Goal: Task Accomplishment & Management: Use online tool/utility

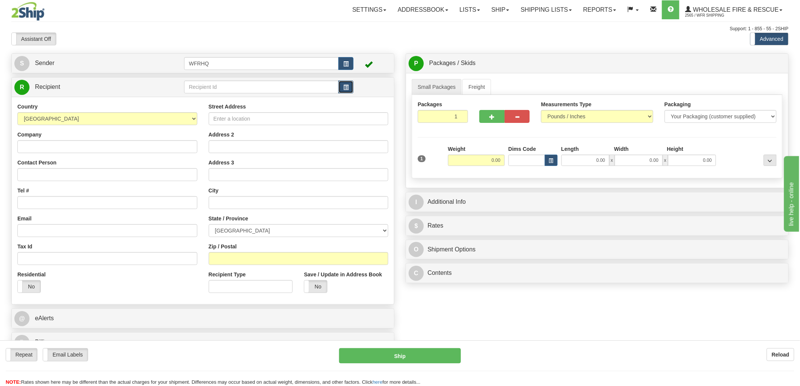
click at [347, 86] on span "button" at bounding box center [345, 87] width 5 height 5
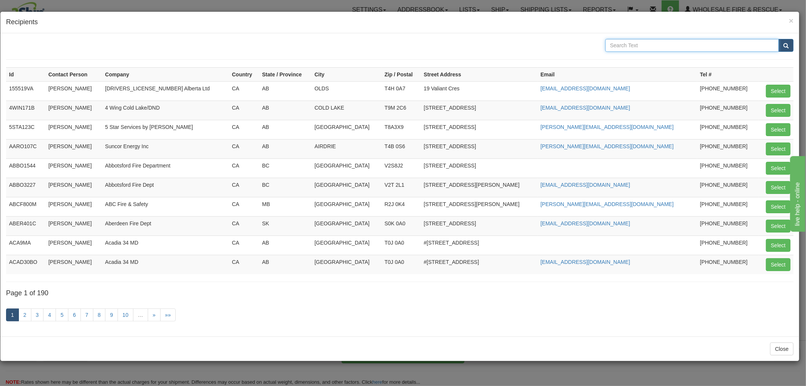
click at [647, 42] on input "text" at bounding box center [693, 45] width 174 height 13
type input "Balfour"
click at [779, 39] on button "submit" at bounding box center [786, 45] width 15 height 13
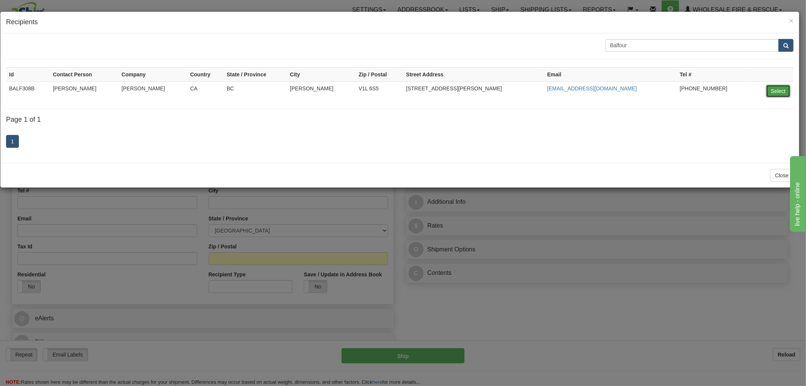
click at [776, 91] on button "Select" at bounding box center [778, 91] width 25 height 13
type input "BALF308B"
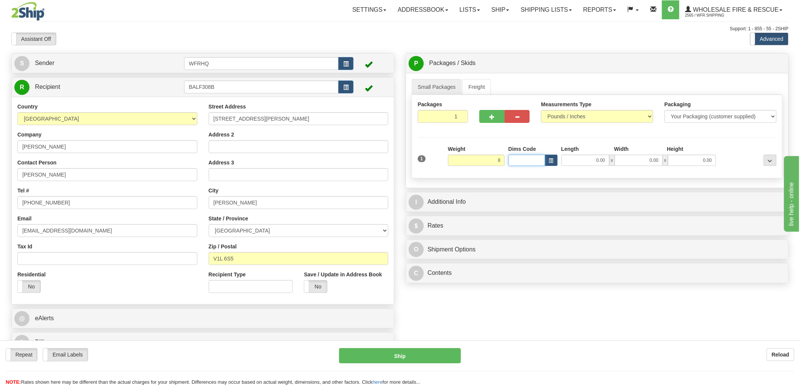
type input "8.00"
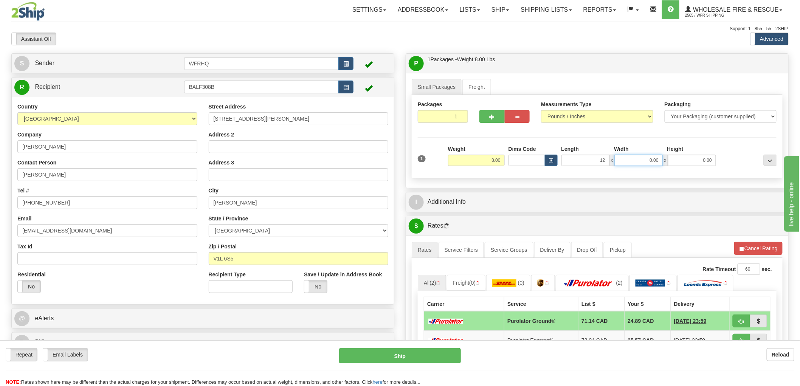
type input "12.00"
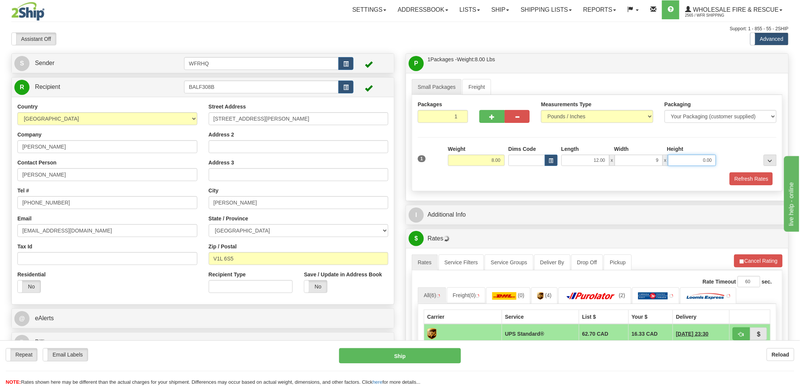
type input "9.00"
type input "7"
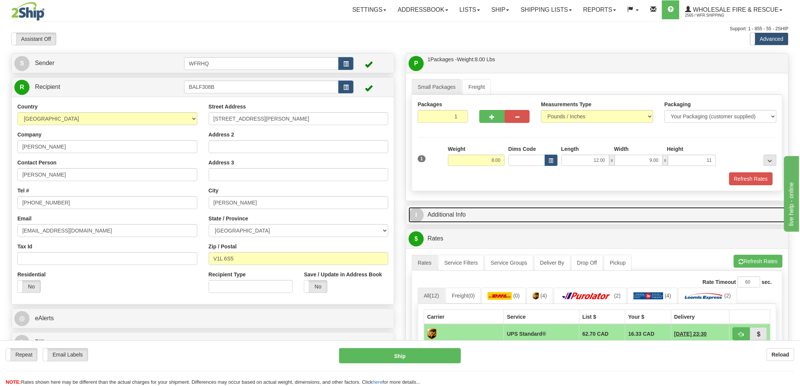
type input "11.00"
click at [457, 216] on link "I Additional Info" at bounding box center [597, 215] width 377 height 16
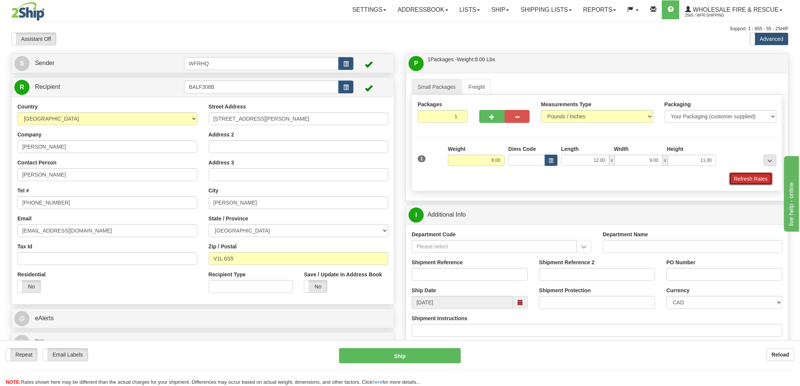
click at [758, 176] on button "Refresh Rates" at bounding box center [750, 178] width 43 height 13
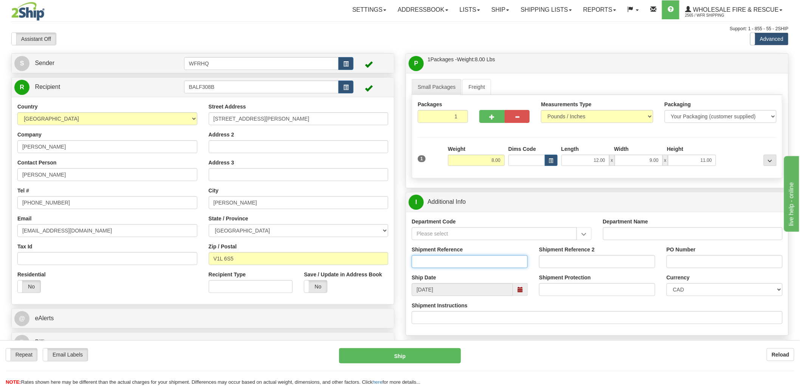
click at [440, 260] on input "Shipment Reference" at bounding box center [470, 261] width 116 height 13
type input "S46103 - 30750"
click at [696, 263] on input "PO Number" at bounding box center [725, 261] width 116 height 13
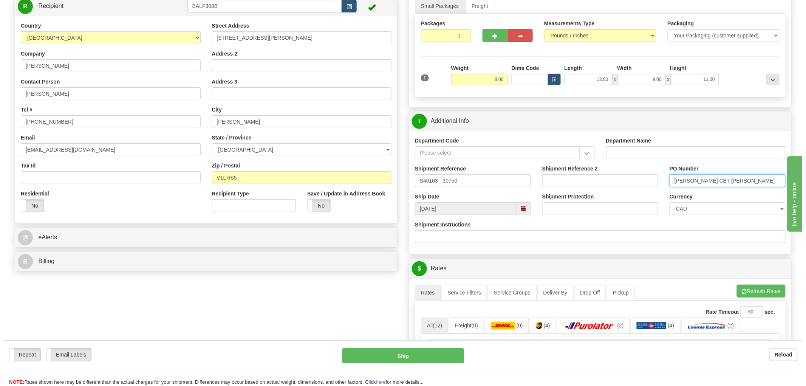
scroll to position [210, 0]
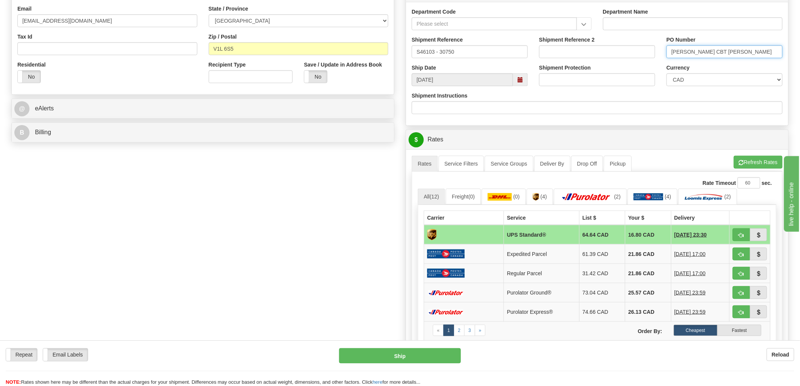
type input "[PERSON_NAME] CBT [PERSON_NAME]"
click at [741, 234] on span "button" at bounding box center [741, 235] width 5 height 5
type input "11"
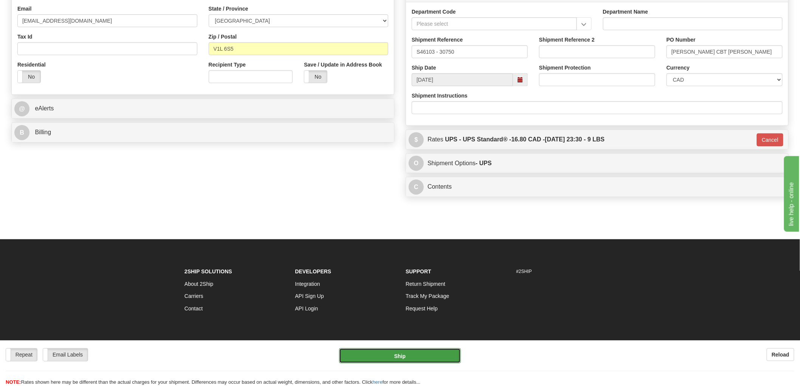
click at [431, 358] on button "Ship" at bounding box center [400, 355] width 122 height 15
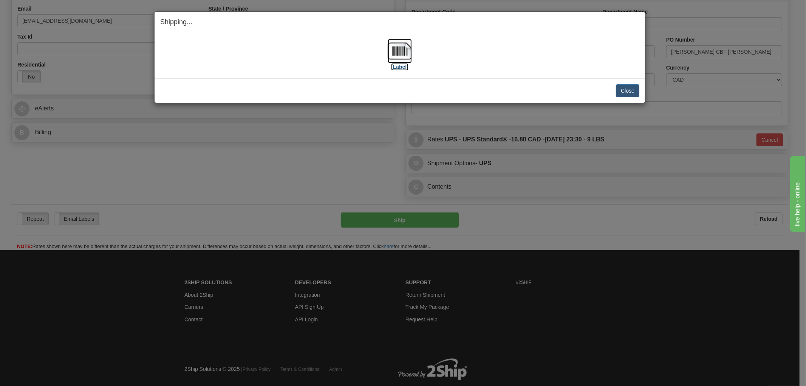
click at [401, 47] on img at bounding box center [400, 51] width 24 height 24
